Goal: Information Seeking & Learning: Learn about a topic

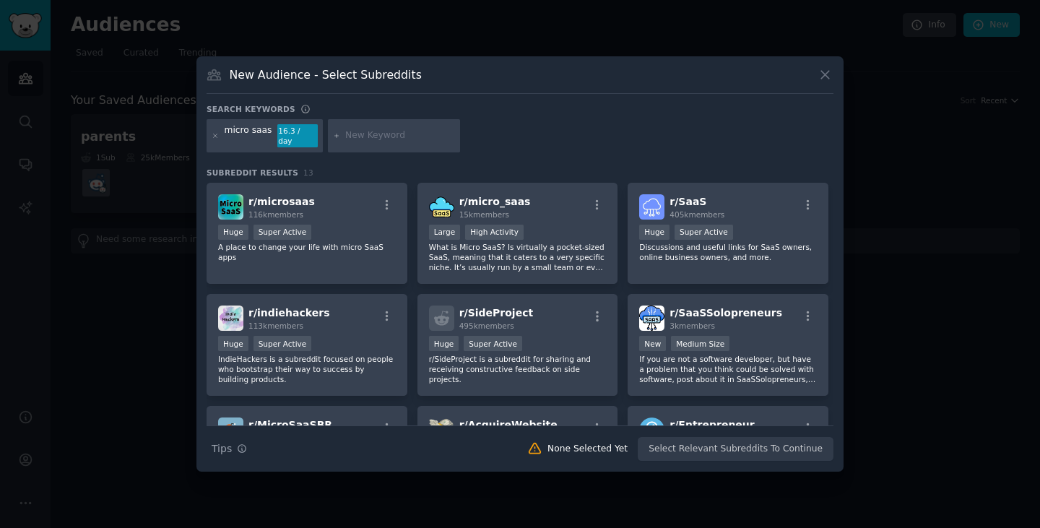
click at [306, 110] on div "Search keywords" at bounding box center [520, 111] width 627 height 15
click at [361, 128] on div at bounding box center [394, 135] width 133 height 33
click at [374, 135] on input "text" at bounding box center [400, 135] width 110 height 13
type input "[MEDICAL_DATA]"
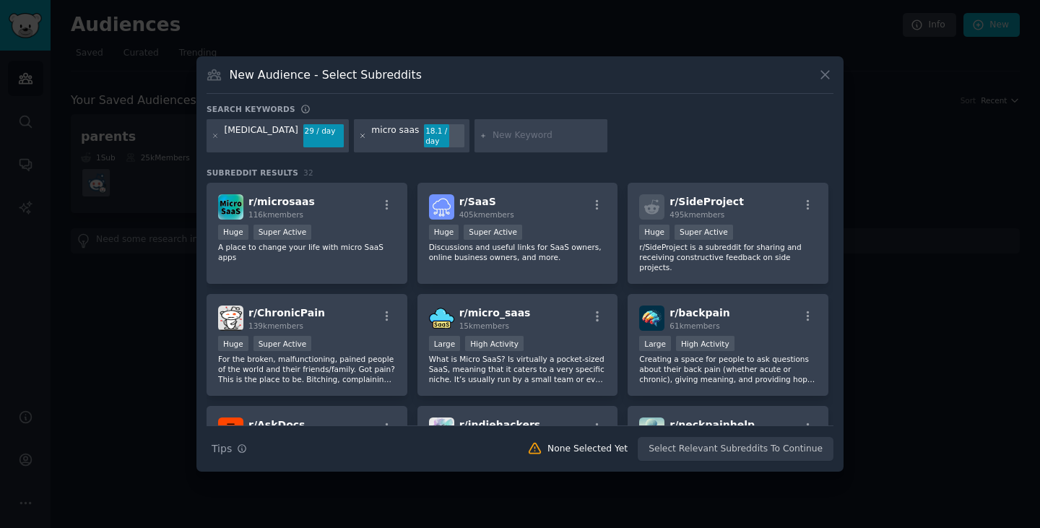
click at [359, 135] on icon at bounding box center [363, 136] width 8 height 8
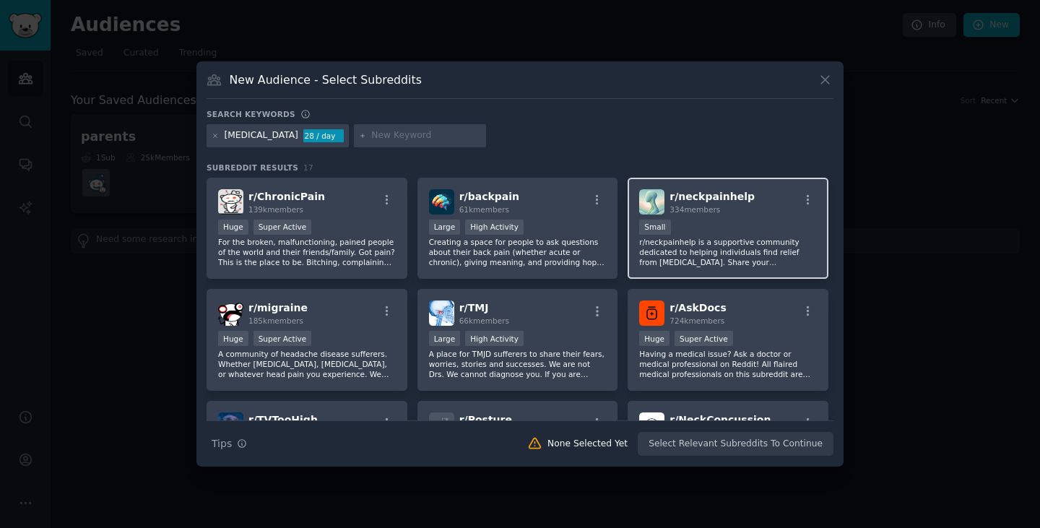
click at [702, 260] on p "r/neckpainhelp is a supportive community dedicated to helping individuals find …" at bounding box center [728, 252] width 178 height 30
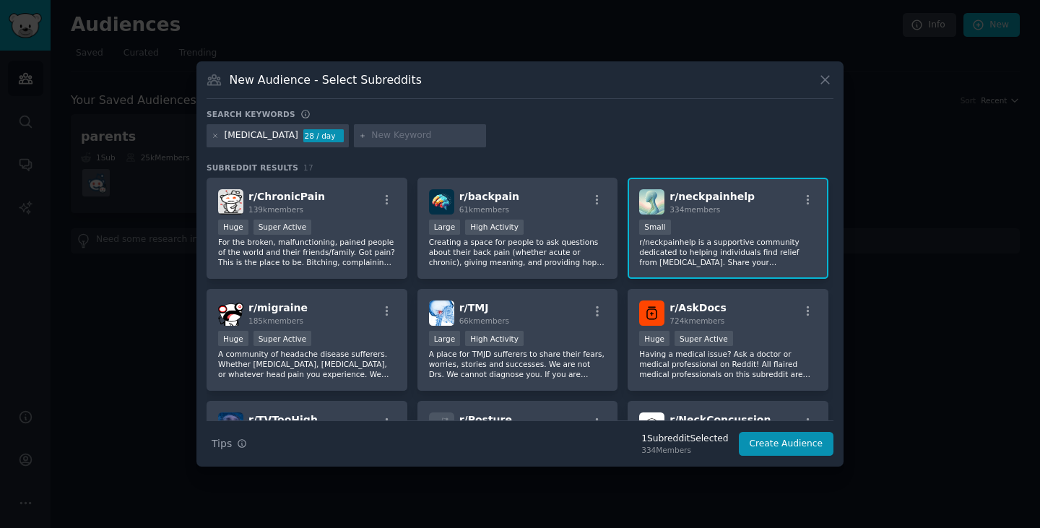
click at [699, 263] on p "r/neckpainhelp is a supportive community dedicated to helping individuals find …" at bounding box center [728, 252] width 178 height 30
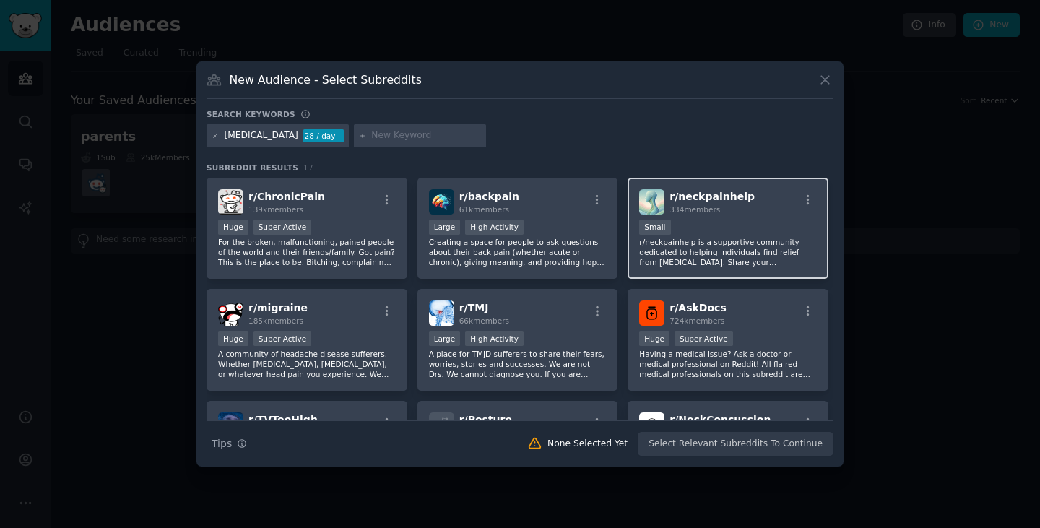
click at [699, 263] on p "r/neckpainhelp is a supportive community dedicated to helping individuals find …" at bounding box center [728, 252] width 178 height 30
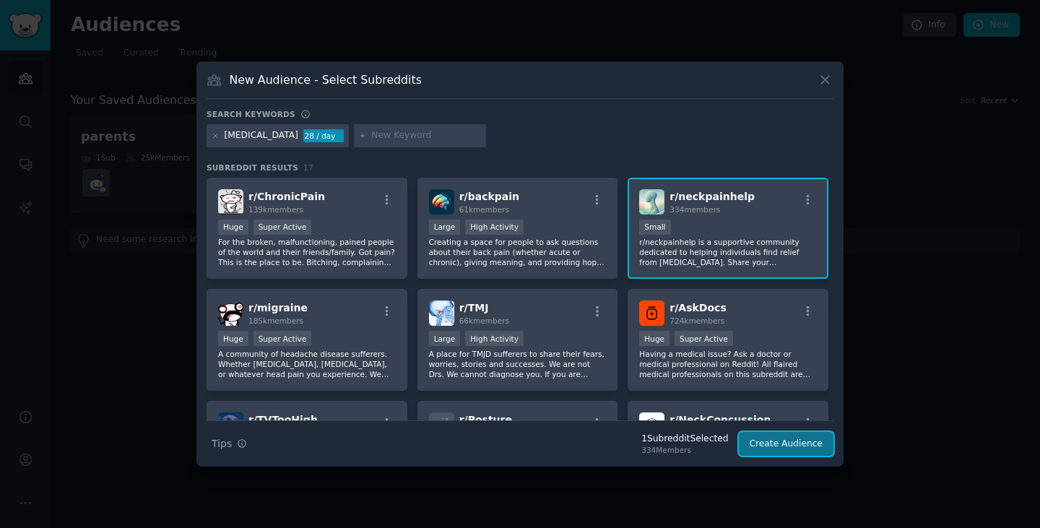
click at [824, 444] on button "Create Audience" at bounding box center [786, 444] width 95 height 25
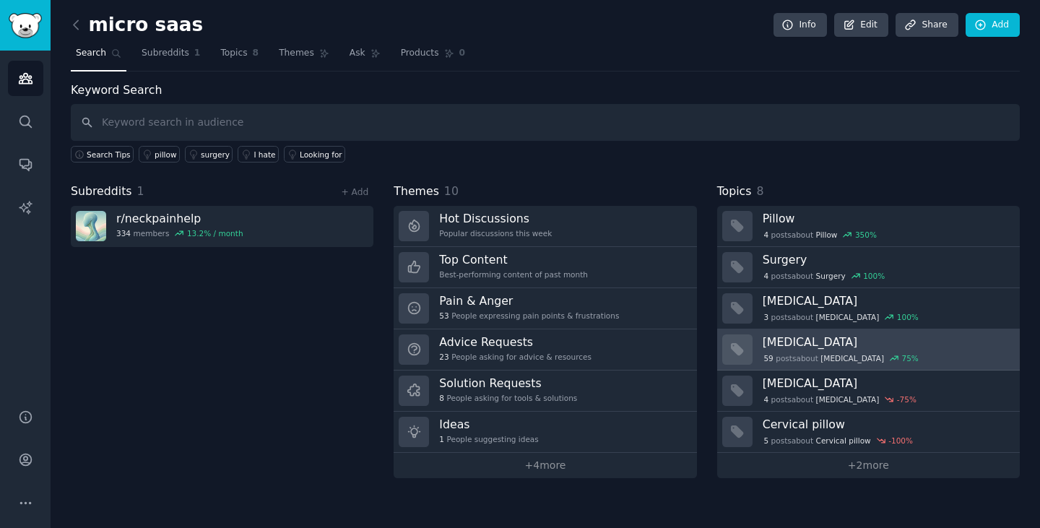
click at [792, 343] on h3 "[MEDICAL_DATA]" at bounding box center [886, 342] width 247 height 15
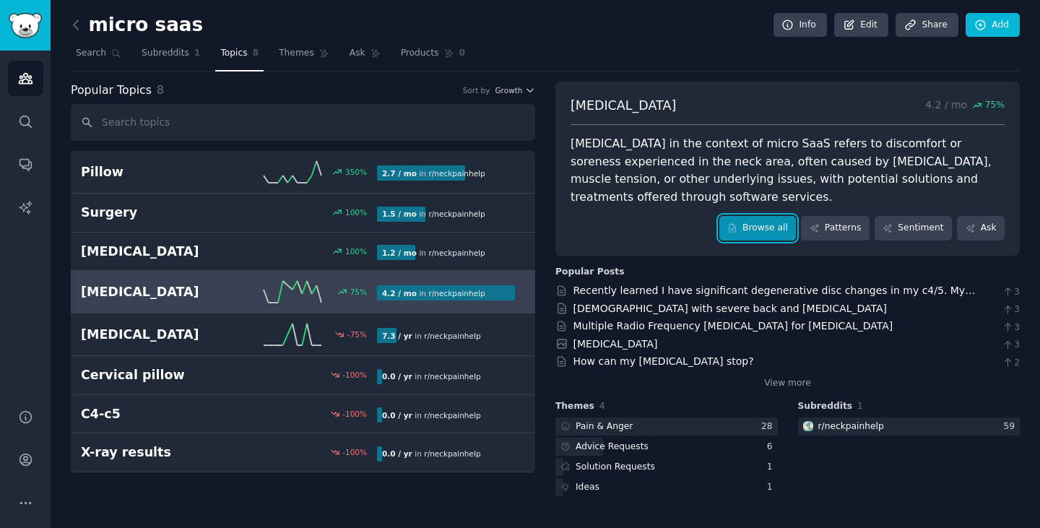
click at [791, 217] on link "Browse all" at bounding box center [758, 228] width 77 height 25
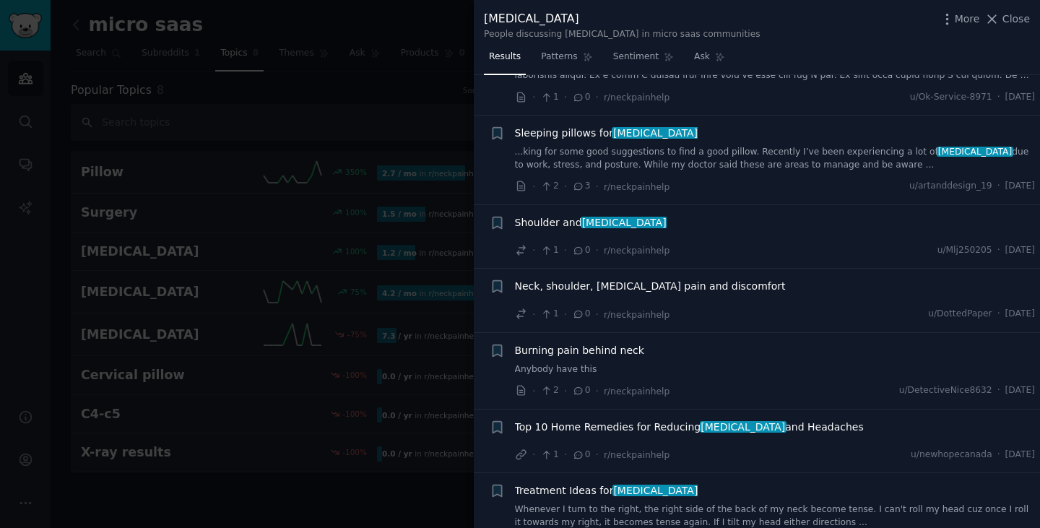
scroll to position [289, 0]
click at [551, 385] on icon at bounding box center [546, 390] width 13 height 10
click at [1006, 18] on span "Close" at bounding box center [1016, 19] width 27 height 15
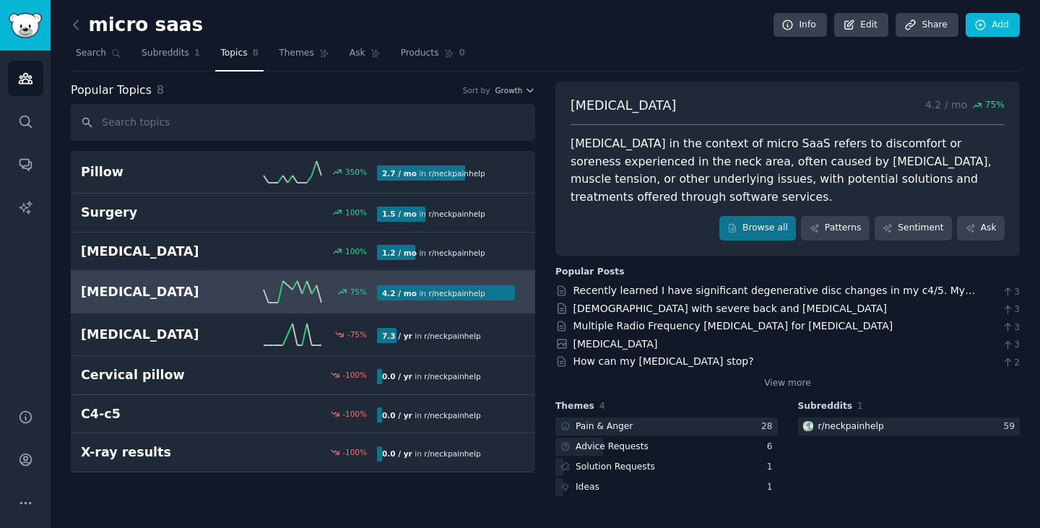
click at [68, 30] on div "micro saas Info Edit Share Add Search Subreddits 1 Topics 8 Themes Ask Products…" at bounding box center [546, 264] width 990 height 528
click at [74, 25] on icon at bounding box center [76, 24] width 15 height 15
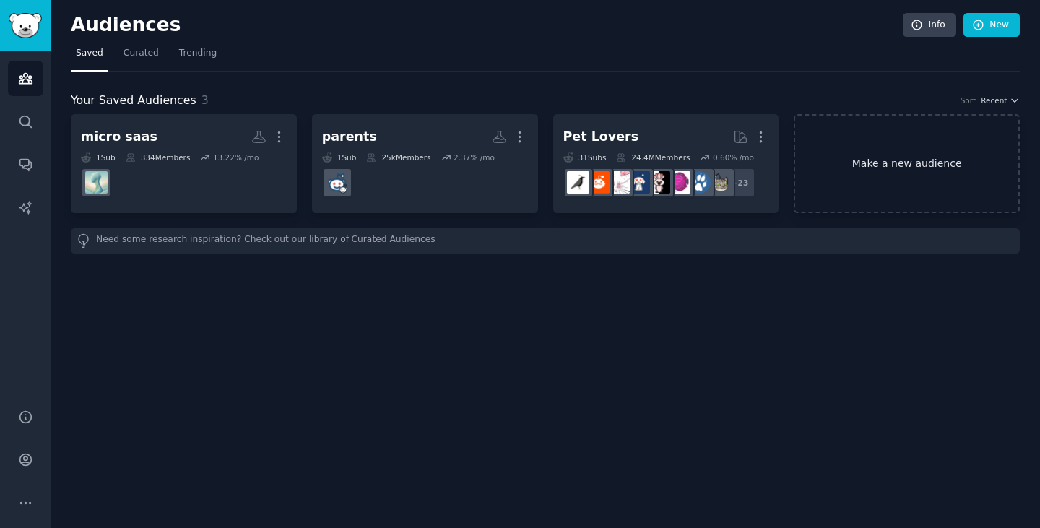
click at [841, 131] on link "Make a new audience" at bounding box center [907, 163] width 226 height 99
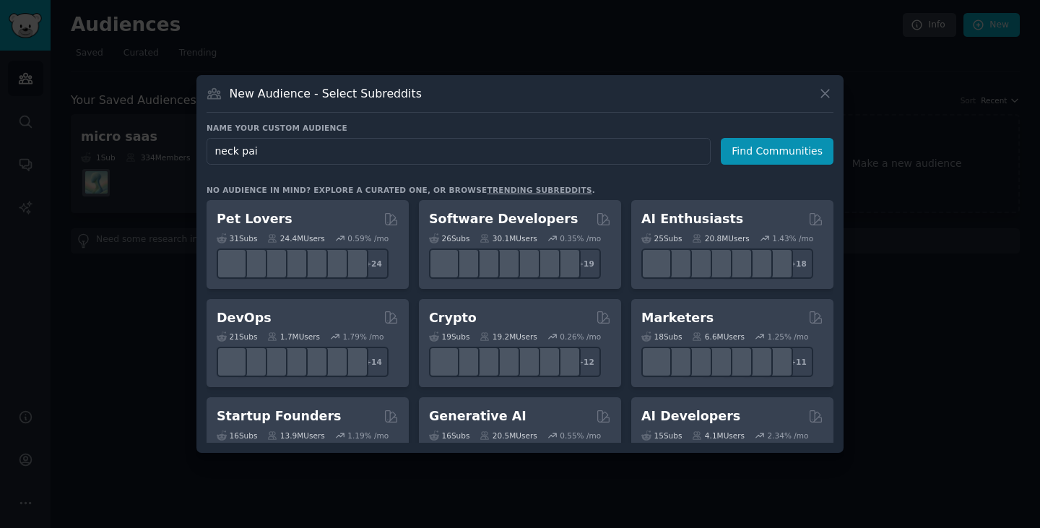
type input "[MEDICAL_DATA]"
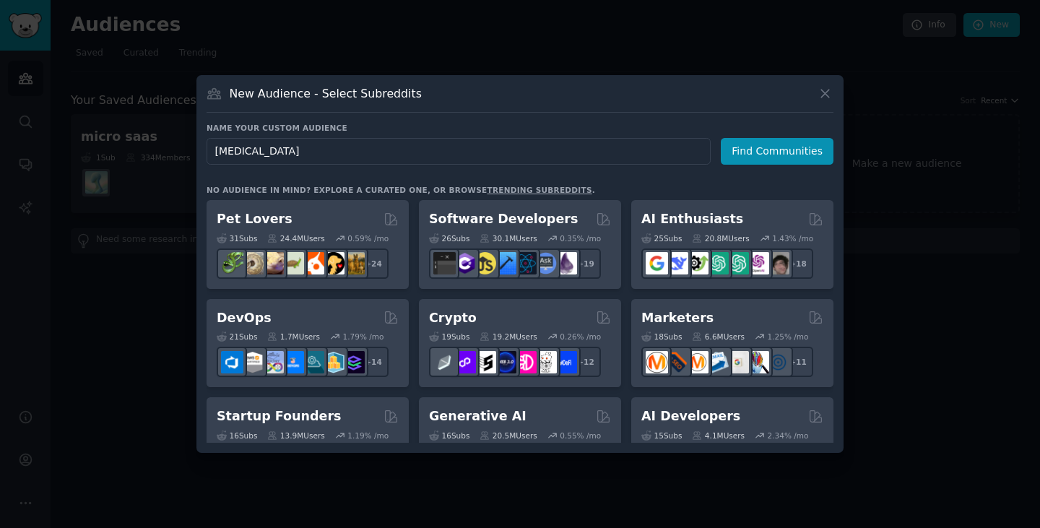
click button "Find Communities" at bounding box center [777, 151] width 113 height 27
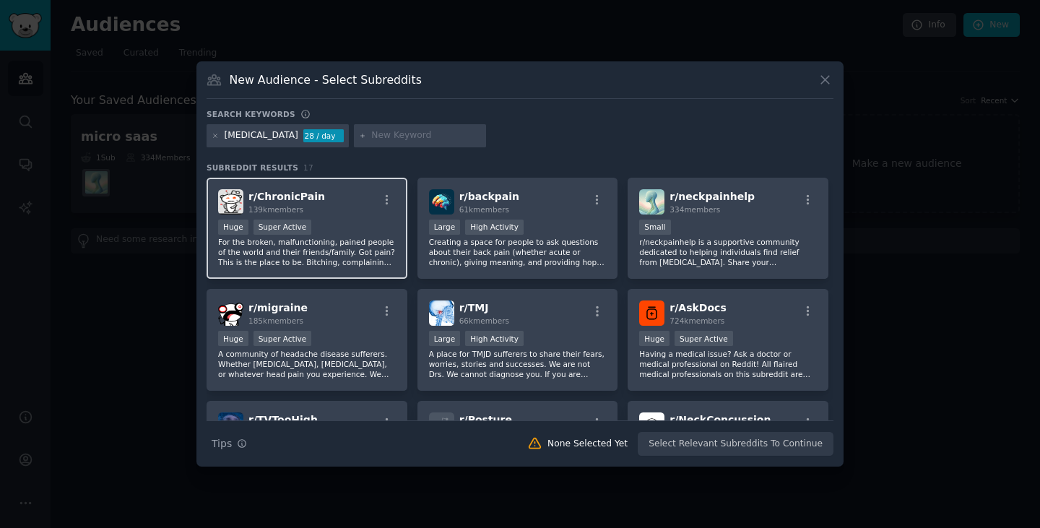
click at [346, 218] on div "r/ ChronicPain 139k members Huge Super Active For the broken, malfunctioning, p…" at bounding box center [307, 229] width 201 height 102
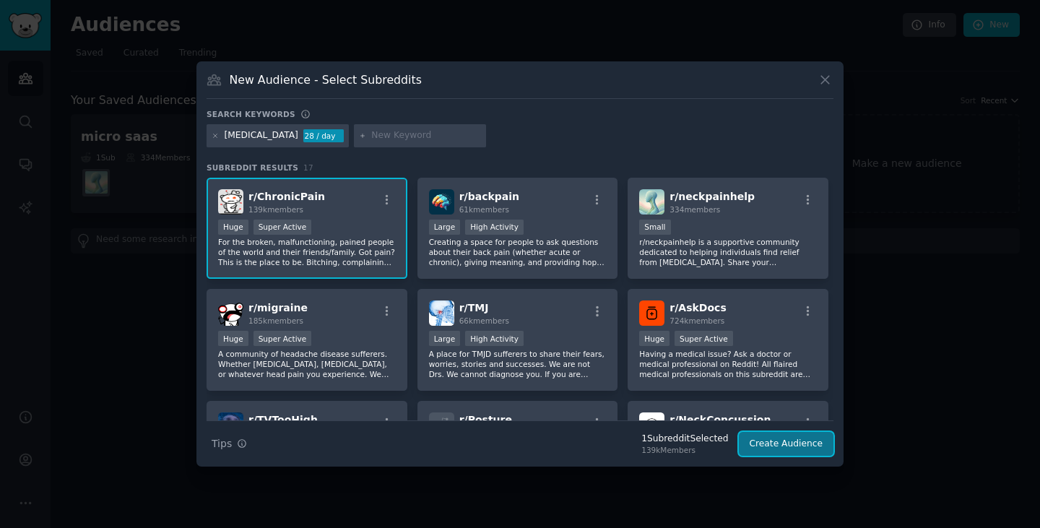
click at [773, 453] on button "Create Audience" at bounding box center [786, 444] width 95 height 25
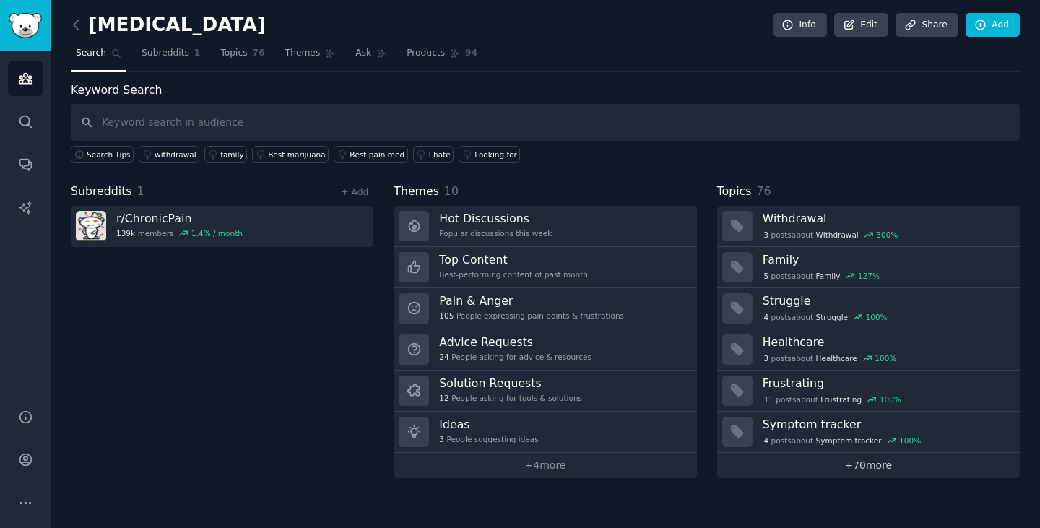
click at [828, 467] on link "+ 70 more" at bounding box center [868, 465] width 303 height 25
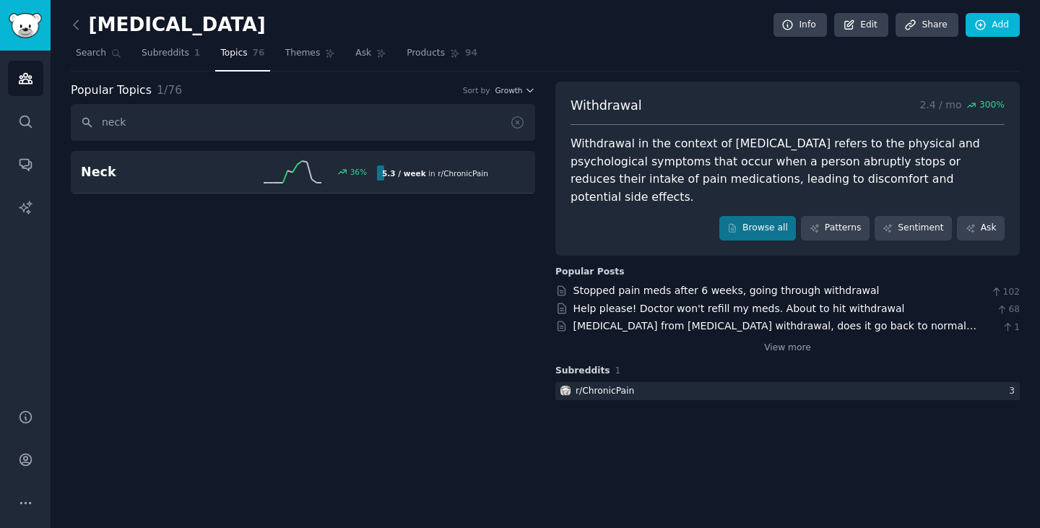
type input "neck"
click at [436, 179] on div "5.3 / week in r/ ChronicPain" at bounding box center [435, 172] width 116 height 15
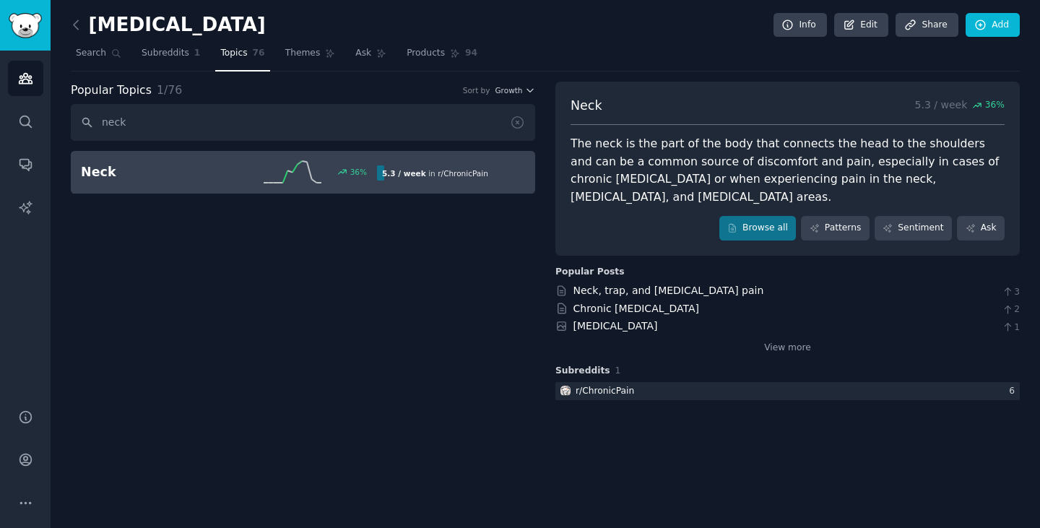
click at [767, 197] on div "Neck 5.3 / week 36 % The neck is the part of the body that connects the head to…" at bounding box center [788, 169] width 465 height 174
click at [767, 216] on link "Browse all" at bounding box center [758, 228] width 77 height 25
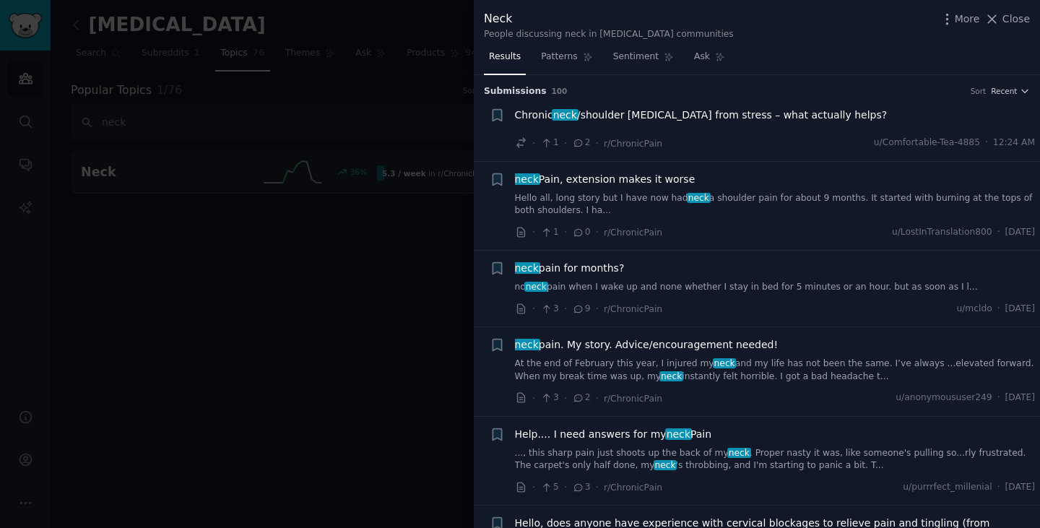
click at [579, 146] on icon at bounding box center [578, 143] width 13 height 10
click at [577, 139] on icon at bounding box center [578, 143] width 13 height 10
click at [574, 144] on icon at bounding box center [578, 143] width 13 height 10
click at [576, 141] on icon at bounding box center [578, 143] width 13 height 10
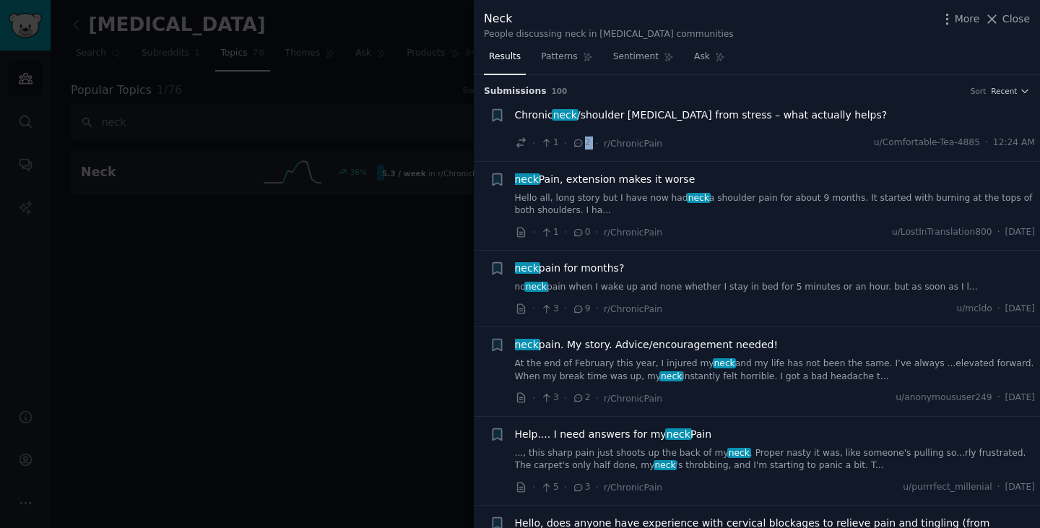
click at [575, 141] on icon at bounding box center [578, 143] width 13 height 10
click at [573, 142] on icon at bounding box center [578, 143] width 13 height 10
drag, startPoint x: 801, startPoint y: 116, endPoint x: 789, endPoint y: 121, distance: 13.3
click at [801, 116] on span "Chronic neck /shoulder [MEDICAL_DATA] from stress – what actually helps?" at bounding box center [701, 115] width 373 height 15
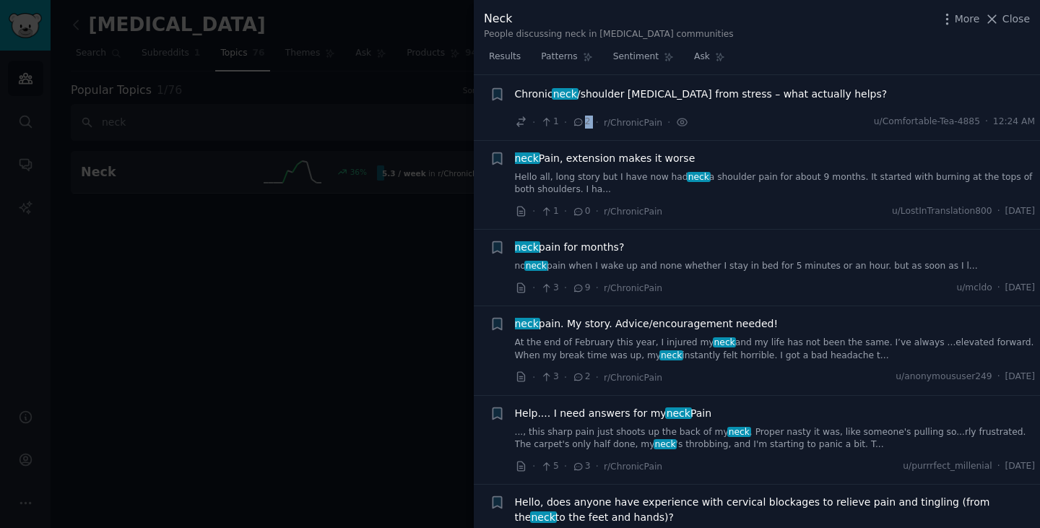
scroll to position [22, 0]
click at [576, 119] on icon at bounding box center [578, 121] width 13 height 10
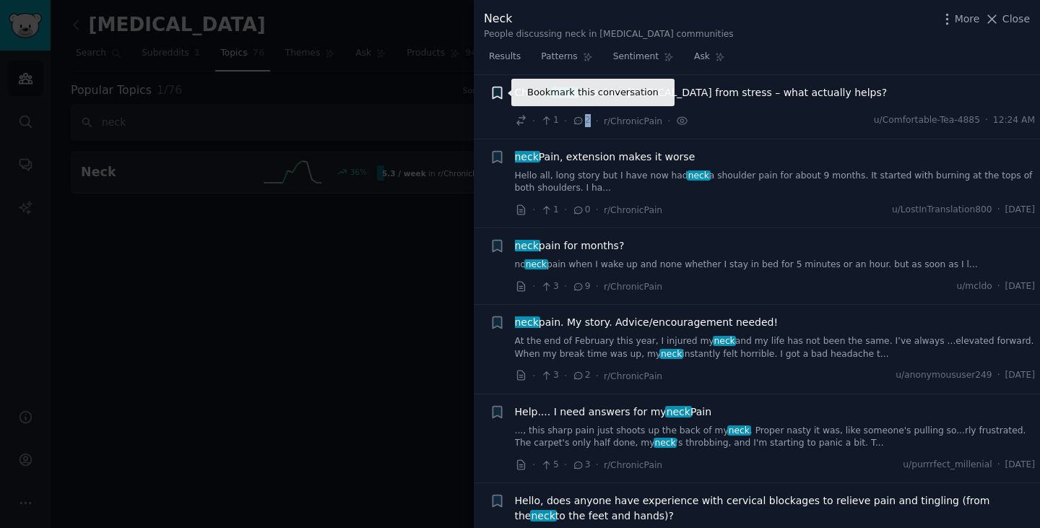
click at [493, 89] on icon "button" at bounding box center [497, 93] width 9 height 12
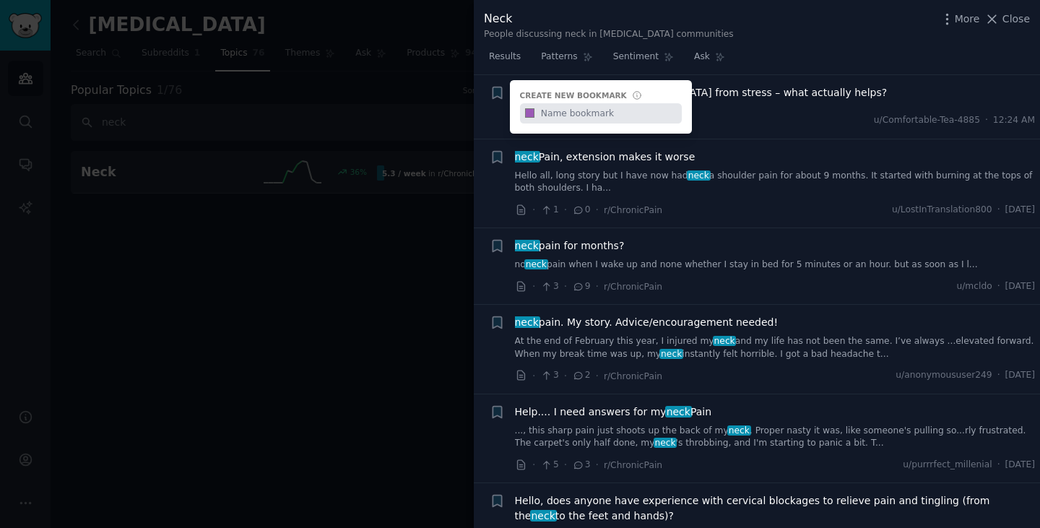
click at [494, 89] on div "+ Create new bookmark #9b59b6" at bounding box center [497, 92] width 15 height 15
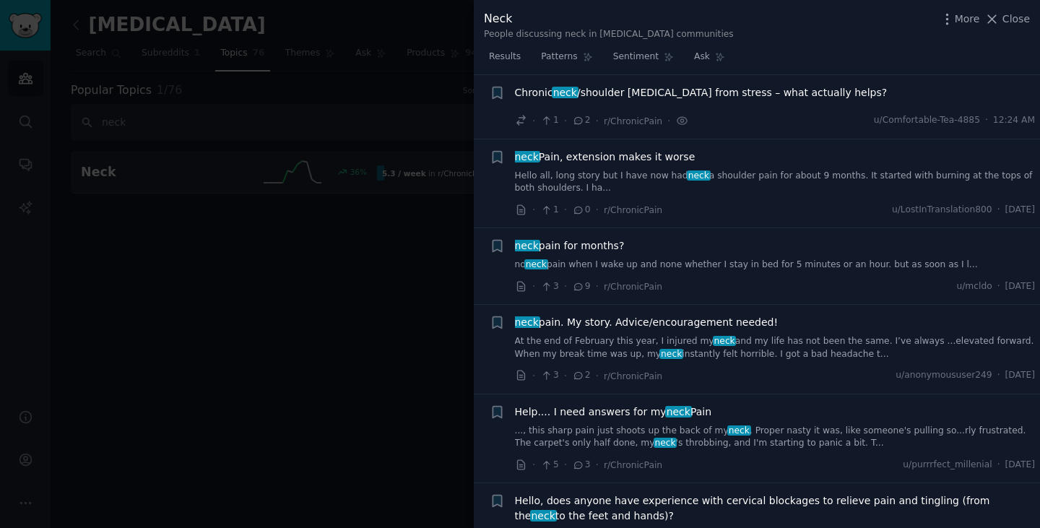
click at [594, 96] on span "Chronic neck /shoulder [MEDICAL_DATA] from stress – what actually helps?" at bounding box center [701, 92] width 373 height 15
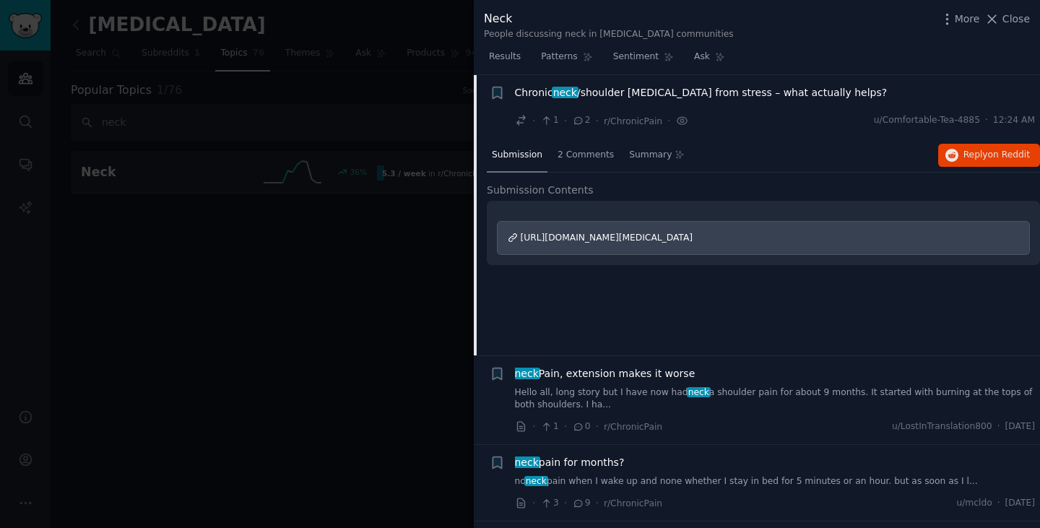
click at [806, 244] on div "[URL][DOMAIN_NAME][MEDICAL_DATA]" at bounding box center [763, 238] width 533 height 35
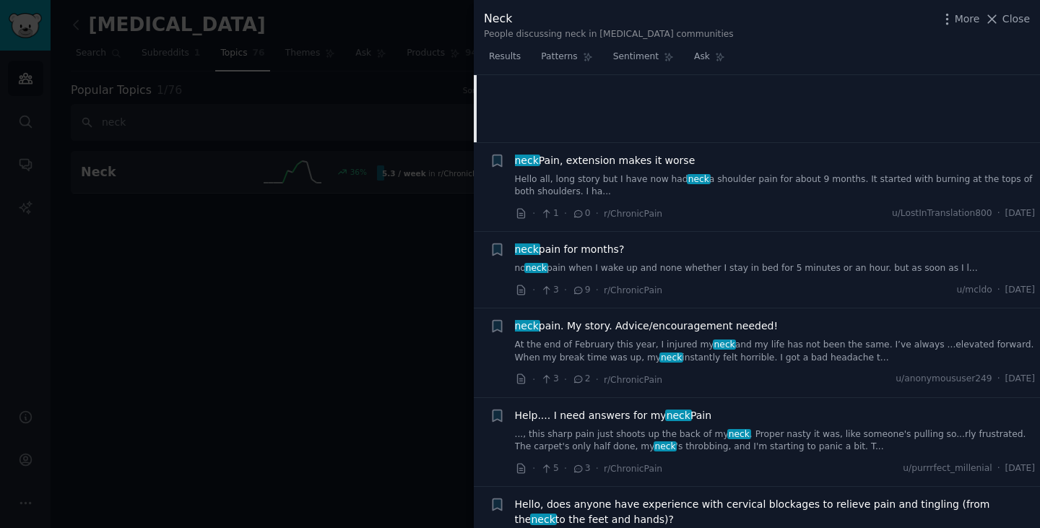
scroll to position [239, 0]
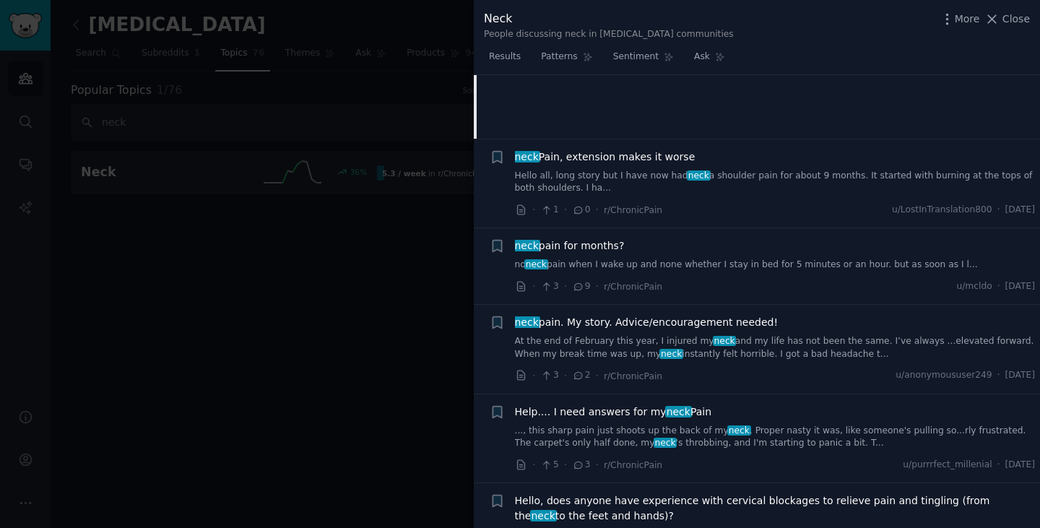
click at [761, 461] on div "· 5 · 3 · r/ChronicPain u/purrrfect_millenial · [DATE]" at bounding box center [775, 464] width 521 height 15
click at [525, 469] on icon at bounding box center [521, 465] width 13 height 13
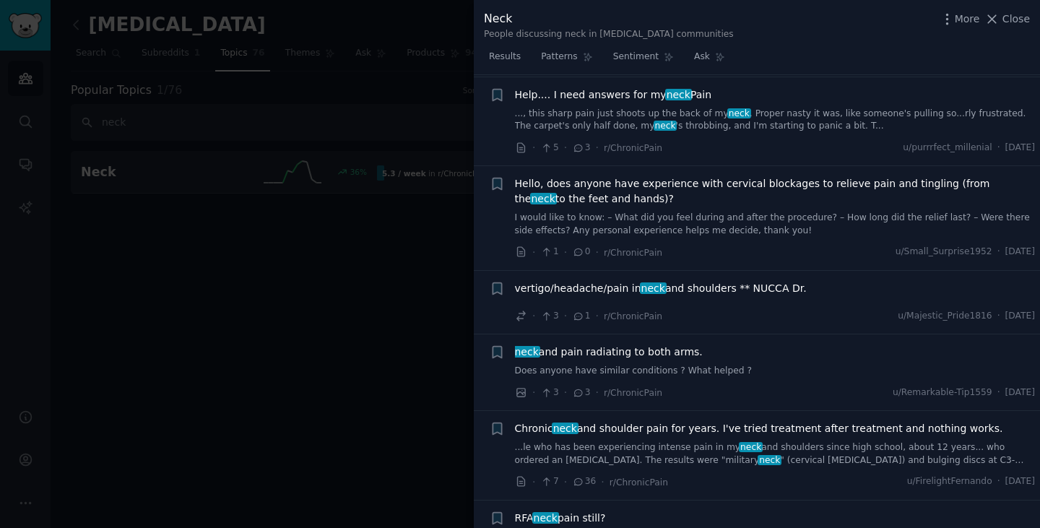
scroll to position [600, 0]
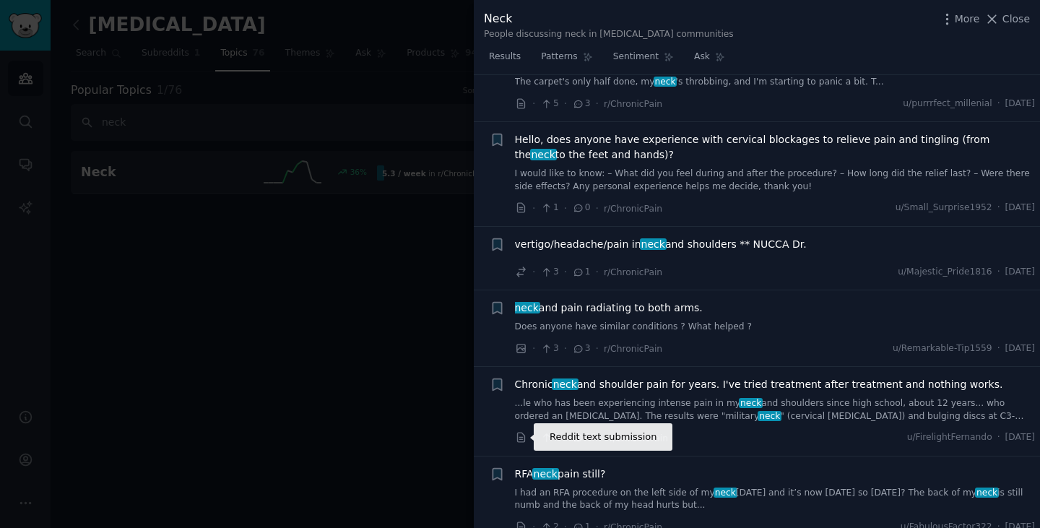
click at [515, 439] on icon at bounding box center [521, 437] width 13 height 13
